Goal: Information Seeking & Learning: Check status

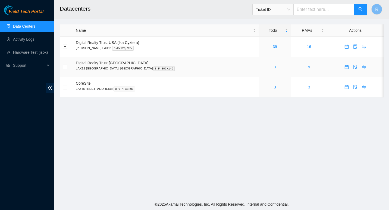
click at [274, 67] on link "3" at bounding box center [275, 67] width 2 height 4
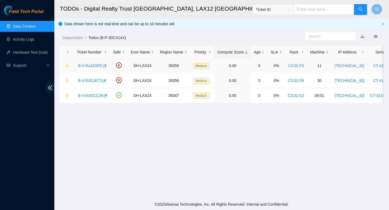
click at [92, 64] on link "B-V-5U4Z4PD" at bounding box center [90, 66] width 24 height 4
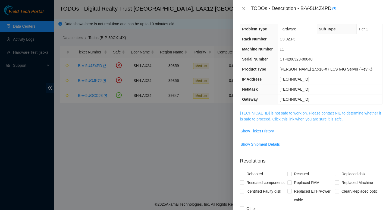
click at [263, 111] on link "[TECHNICAL_ID] is not safe to work on. Please contact NIE to determine whether …" at bounding box center [310, 116] width 141 height 10
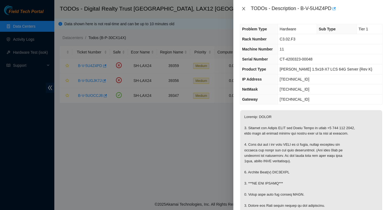
click at [243, 9] on icon "close" at bounding box center [243, 9] width 4 height 4
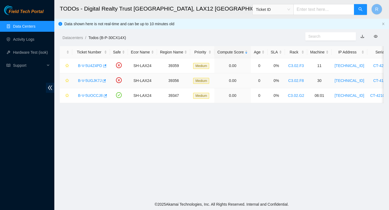
click at [83, 80] on link "B-V-5UGJK7J" at bounding box center [90, 80] width 24 height 4
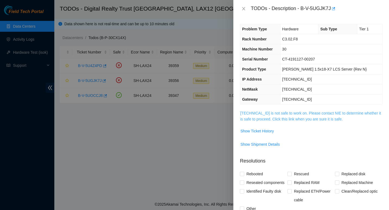
click at [250, 114] on link "[TECHNICAL_ID] is not safe to work on. Please contact NIE to determine whether …" at bounding box center [310, 116] width 141 height 10
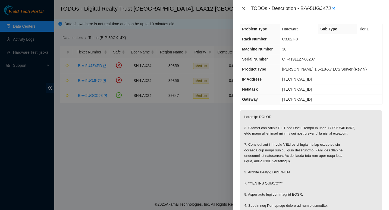
click at [245, 8] on icon "close" at bounding box center [243, 9] width 4 height 4
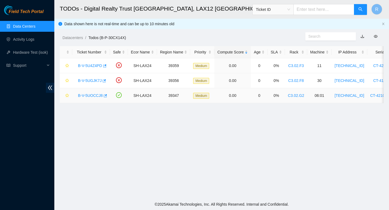
click at [87, 95] on link "B-V-5UOCCJ8" at bounding box center [90, 95] width 25 height 4
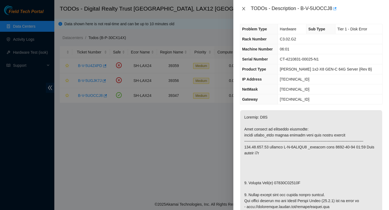
click at [243, 7] on icon "close" at bounding box center [243, 9] width 4 height 4
